Goal: Navigation & Orientation: Understand site structure

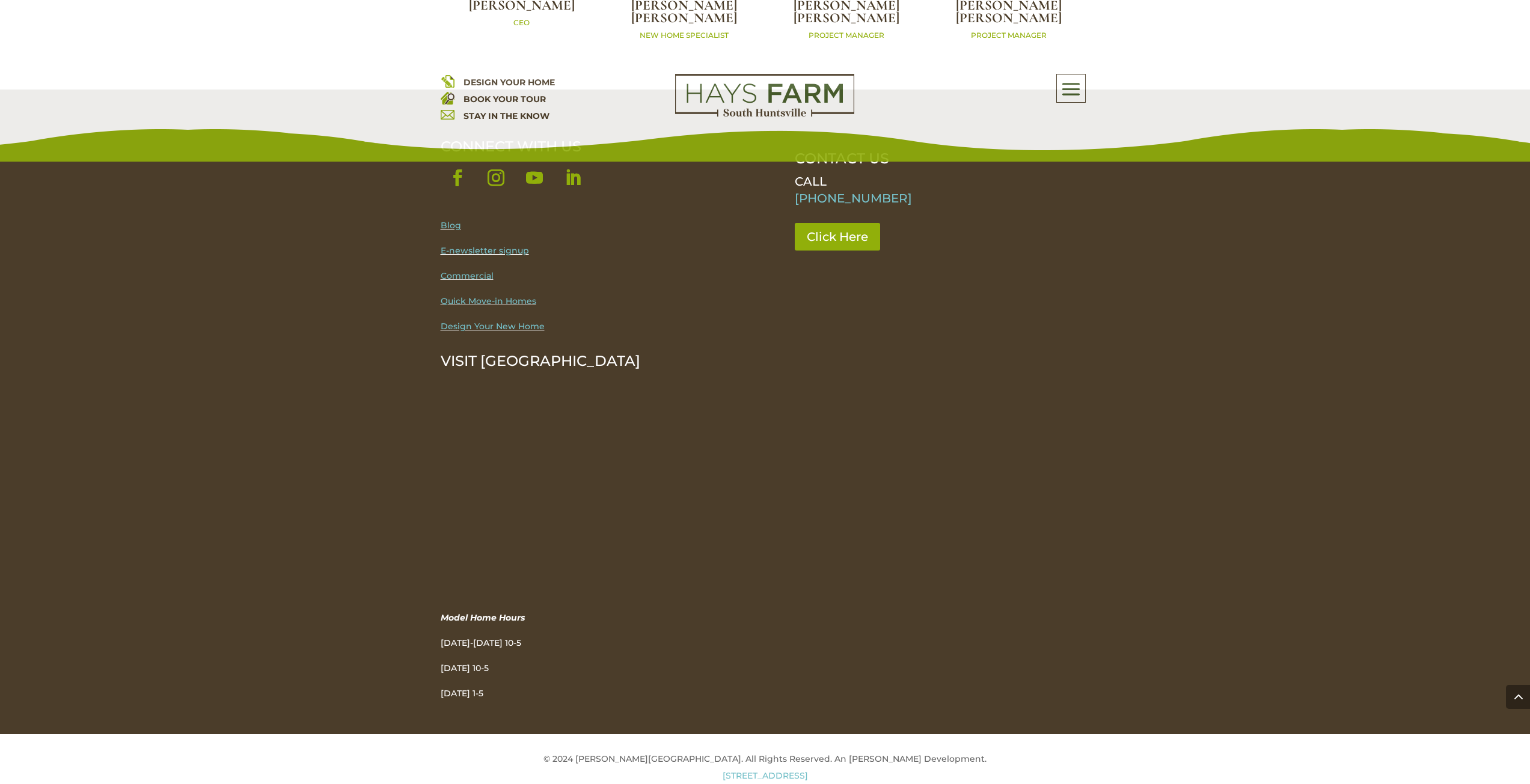
scroll to position [3945, 0]
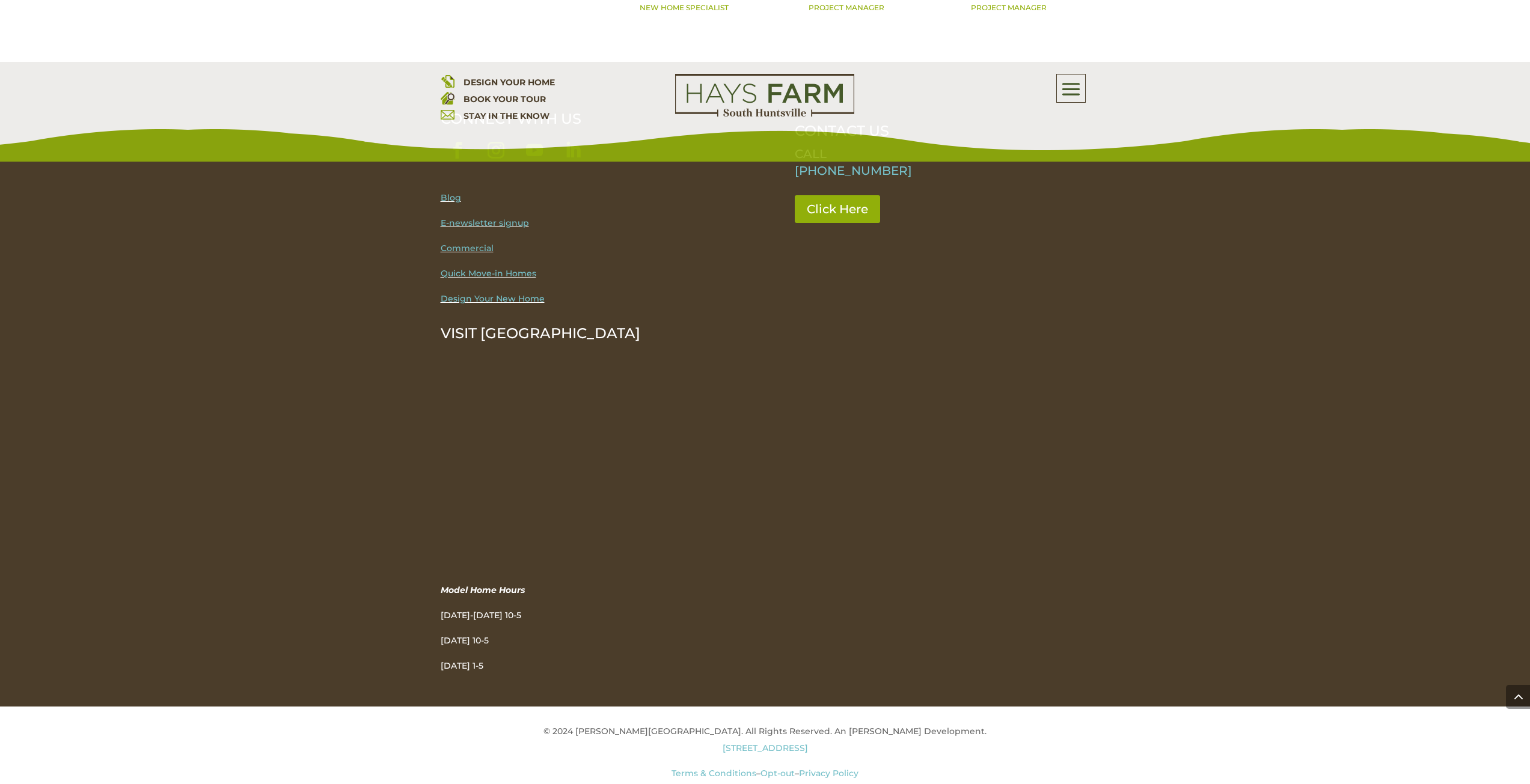
click at [770, 768] on link "Opt-out" at bounding box center [778, 773] width 35 height 11
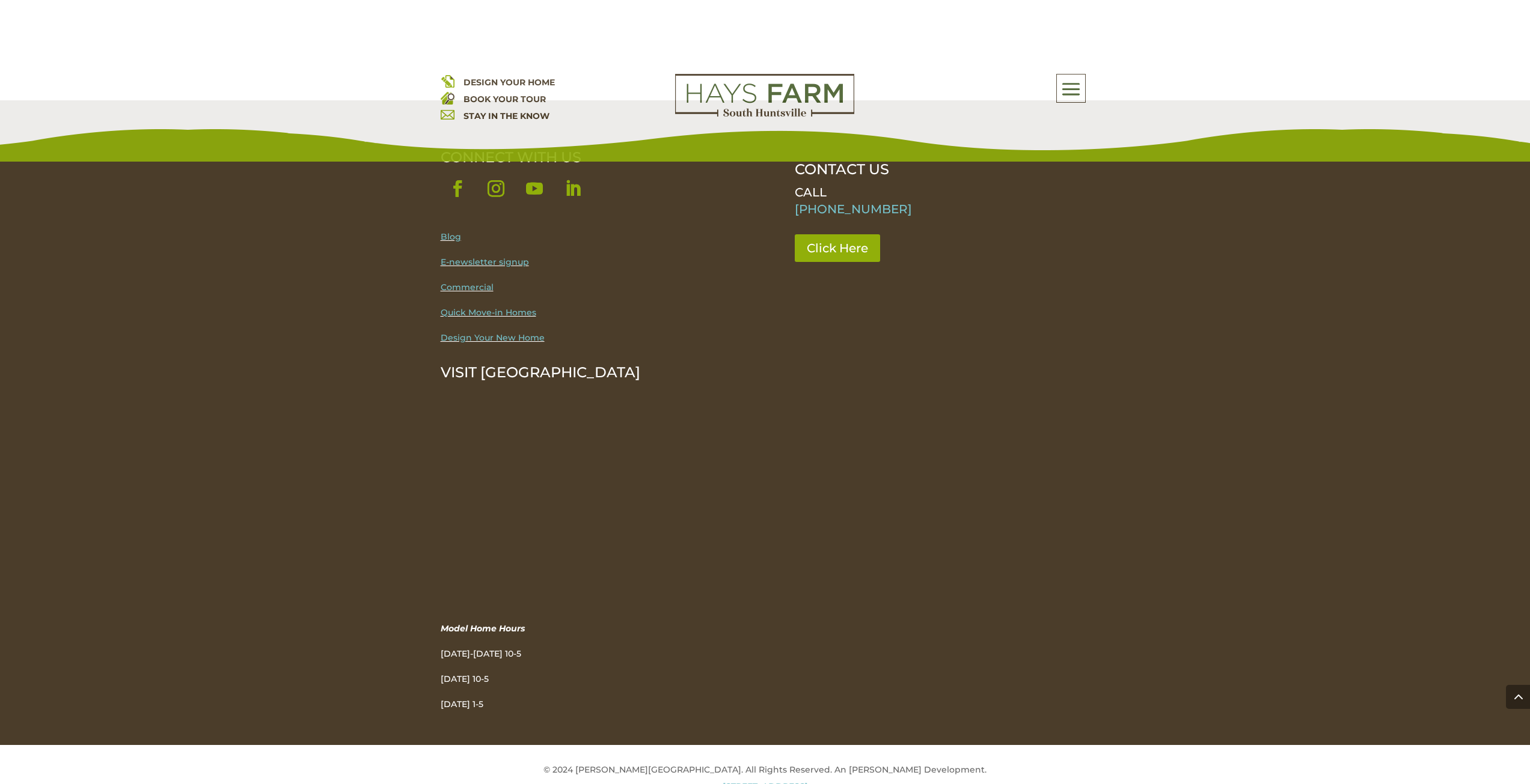
scroll to position [588, 0]
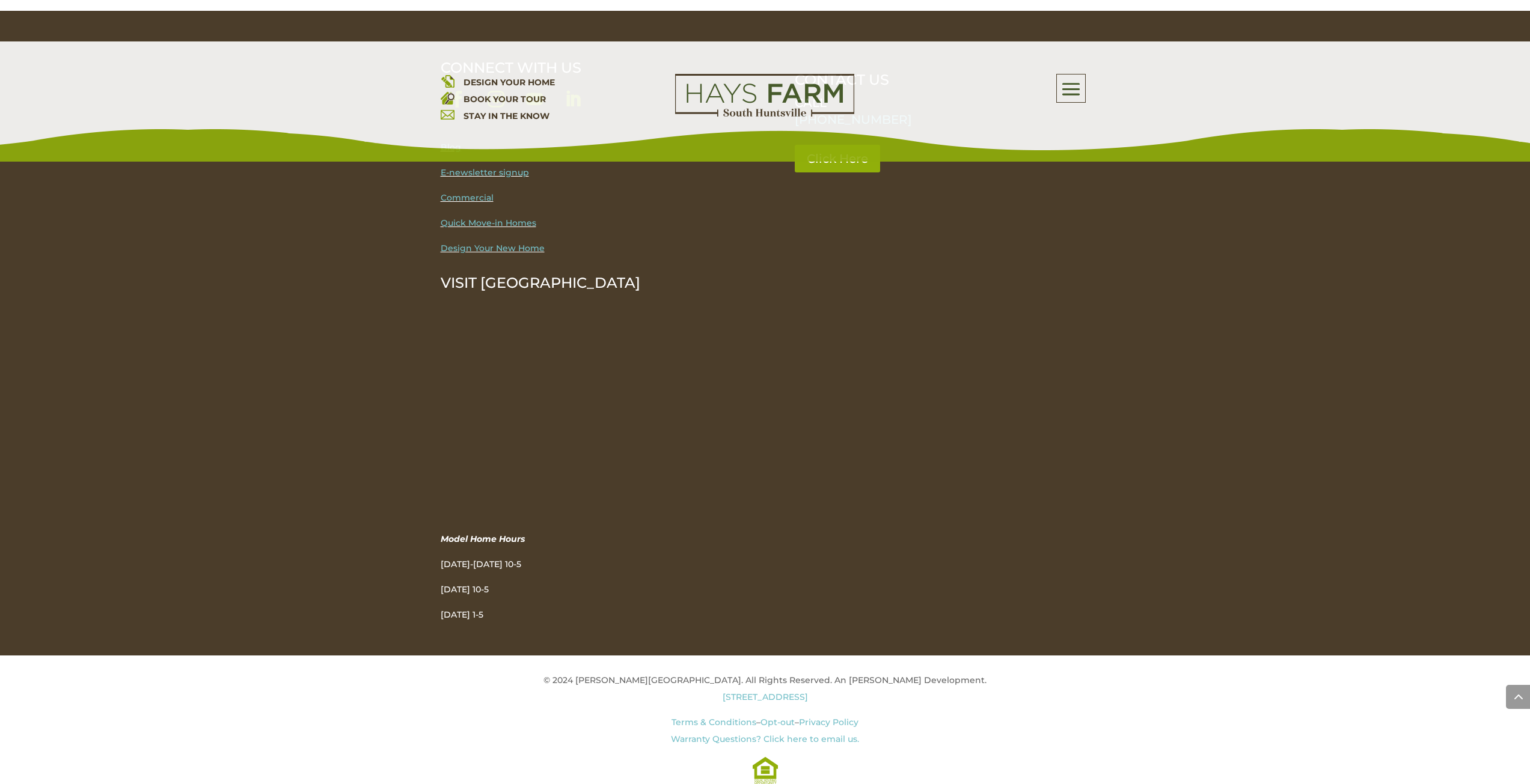
click at [746, 717] on link "Terms & Conditions" at bounding box center [713, 722] width 85 height 11
